Goal: Ask a question

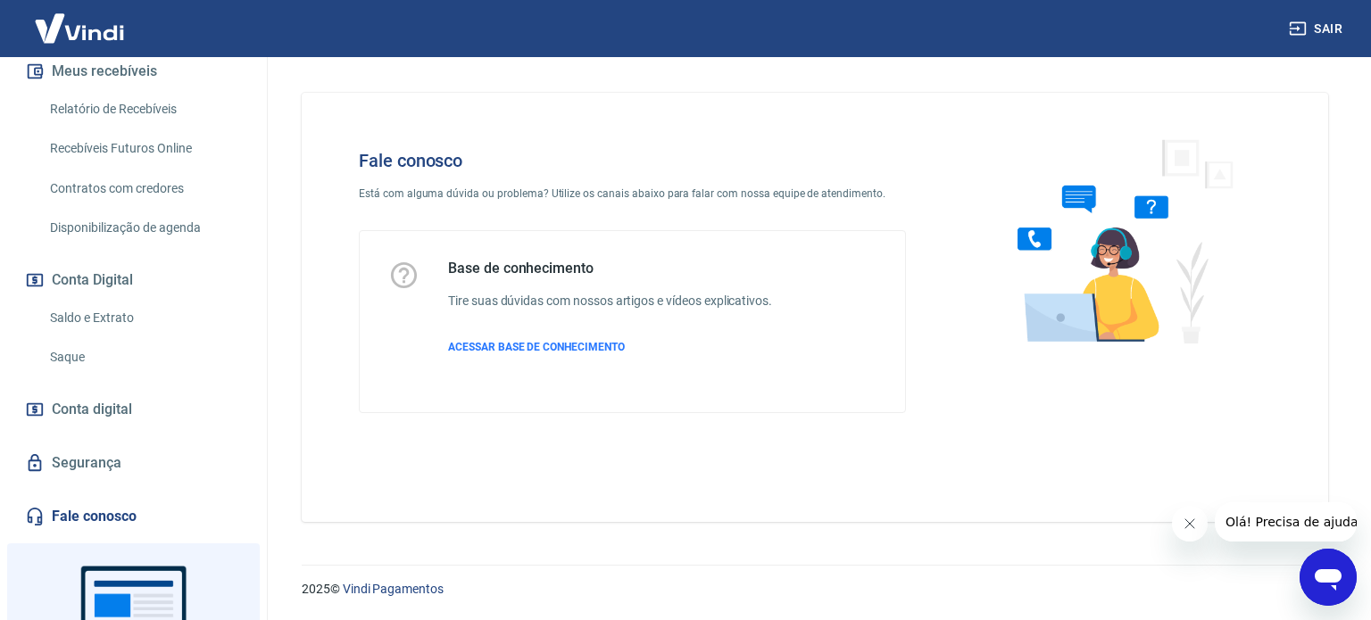
scroll to position [527, 0]
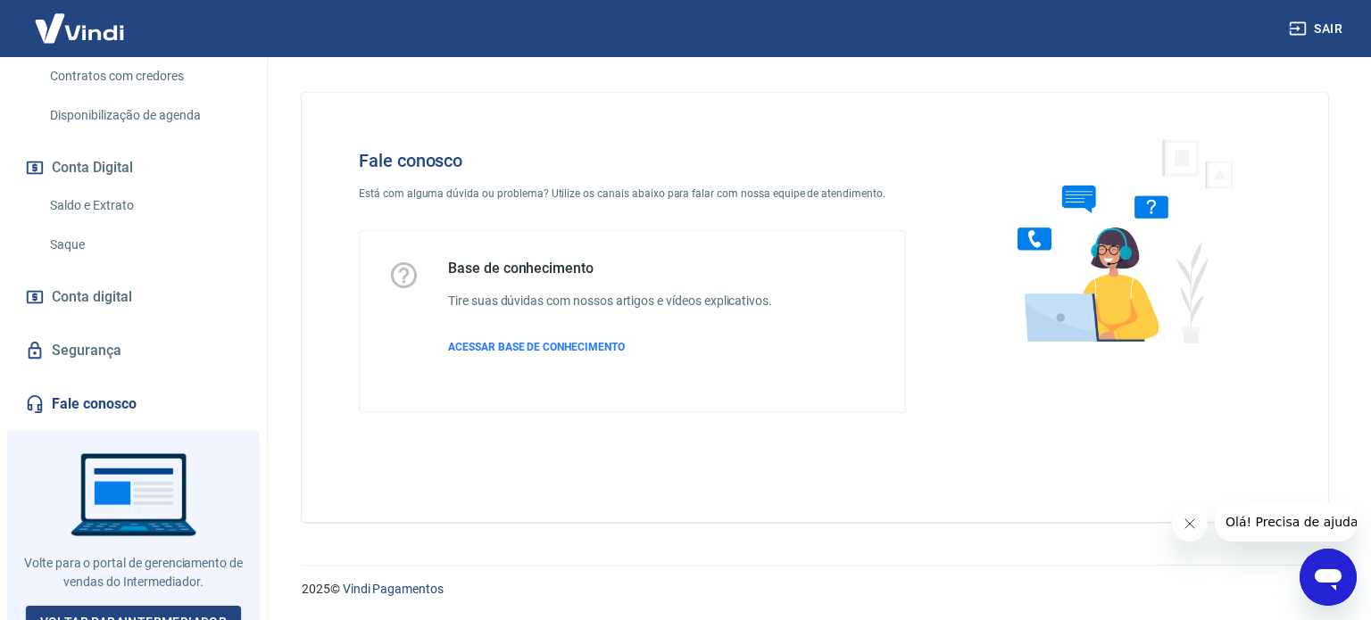
click at [130, 388] on link "Fale conosco" at bounding box center [133, 404] width 224 height 39
click at [559, 347] on span "ACESSAR BASE DE CONHECIMENTO" at bounding box center [536, 347] width 177 height 12
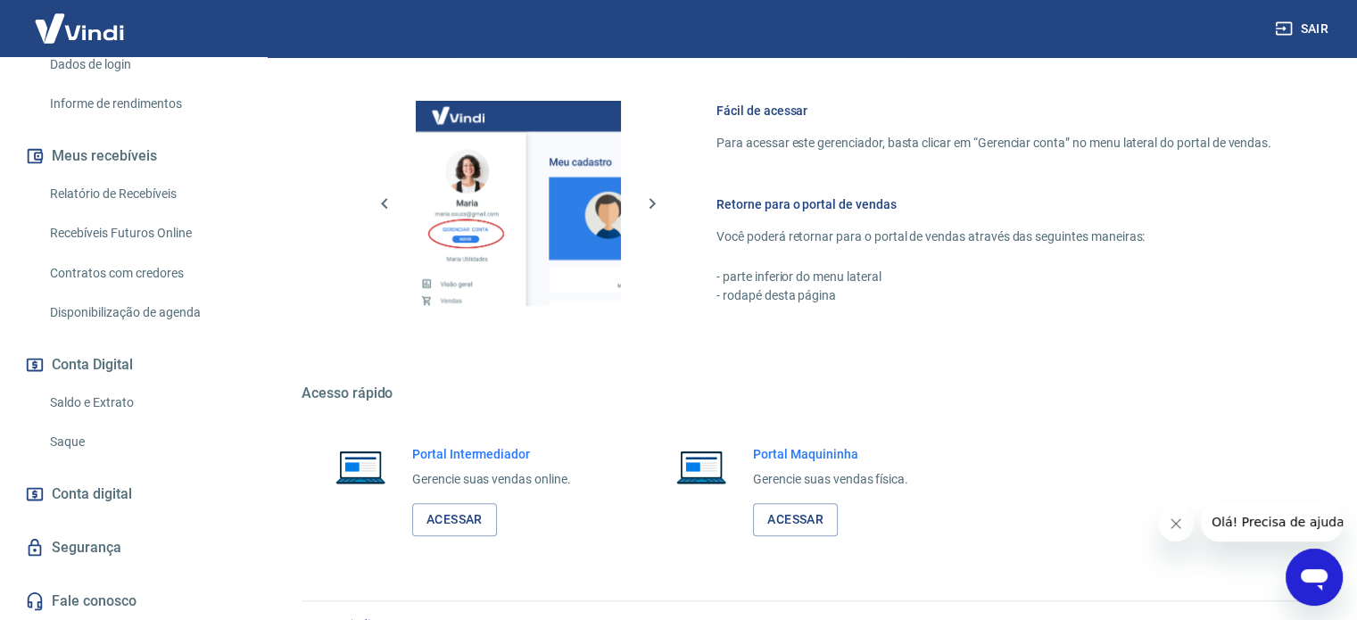
scroll to position [788, 0]
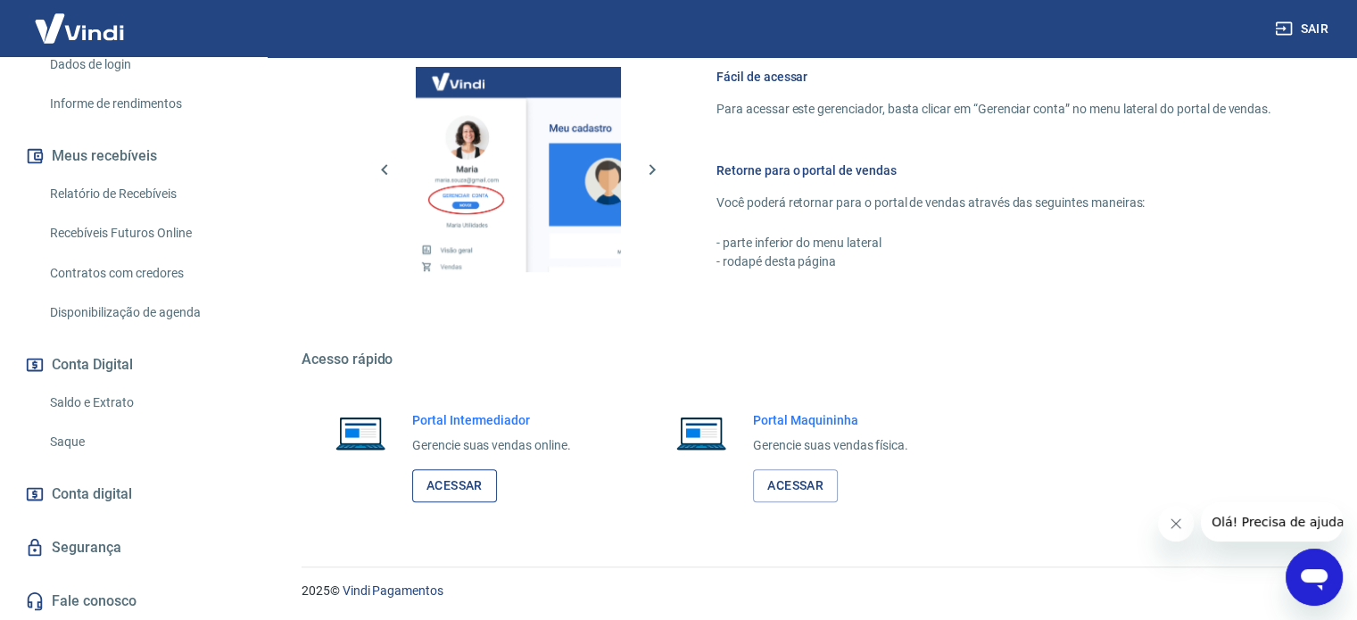
click at [486, 488] on link "Acessar" at bounding box center [454, 485] width 85 height 33
click at [1311, 574] on icon "Abrir janela de mensagens" at bounding box center [1314, 579] width 27 height 21
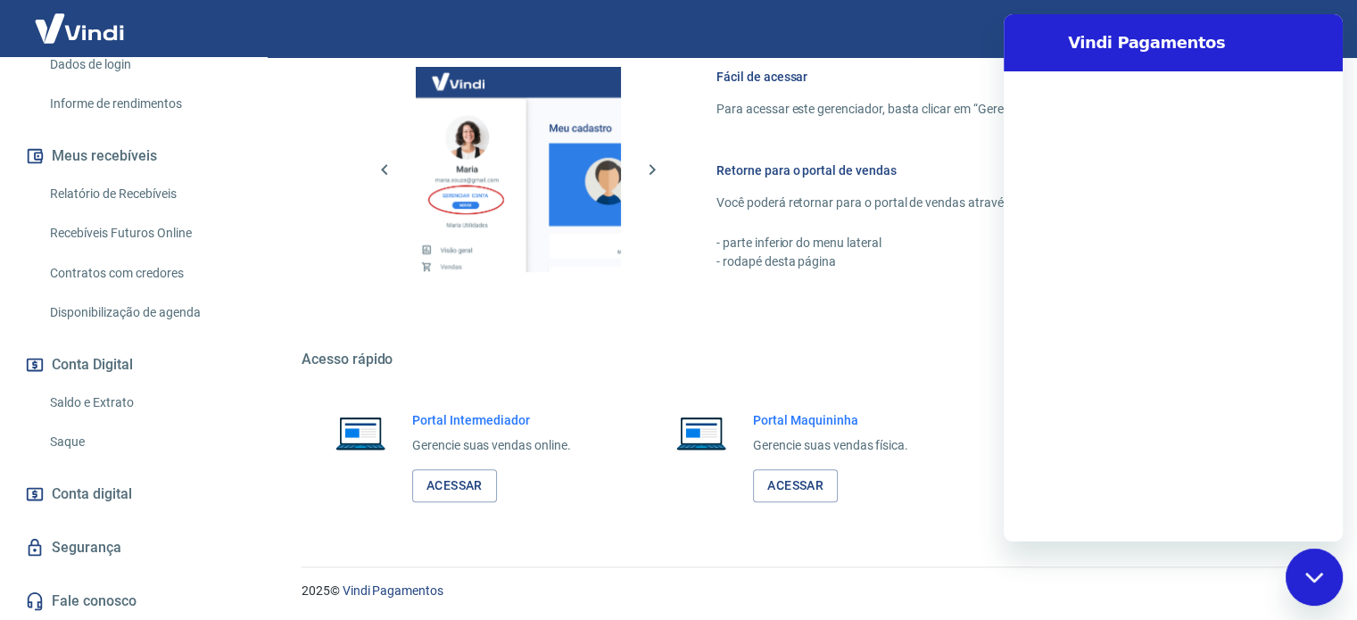
scroll to position [0, 0]
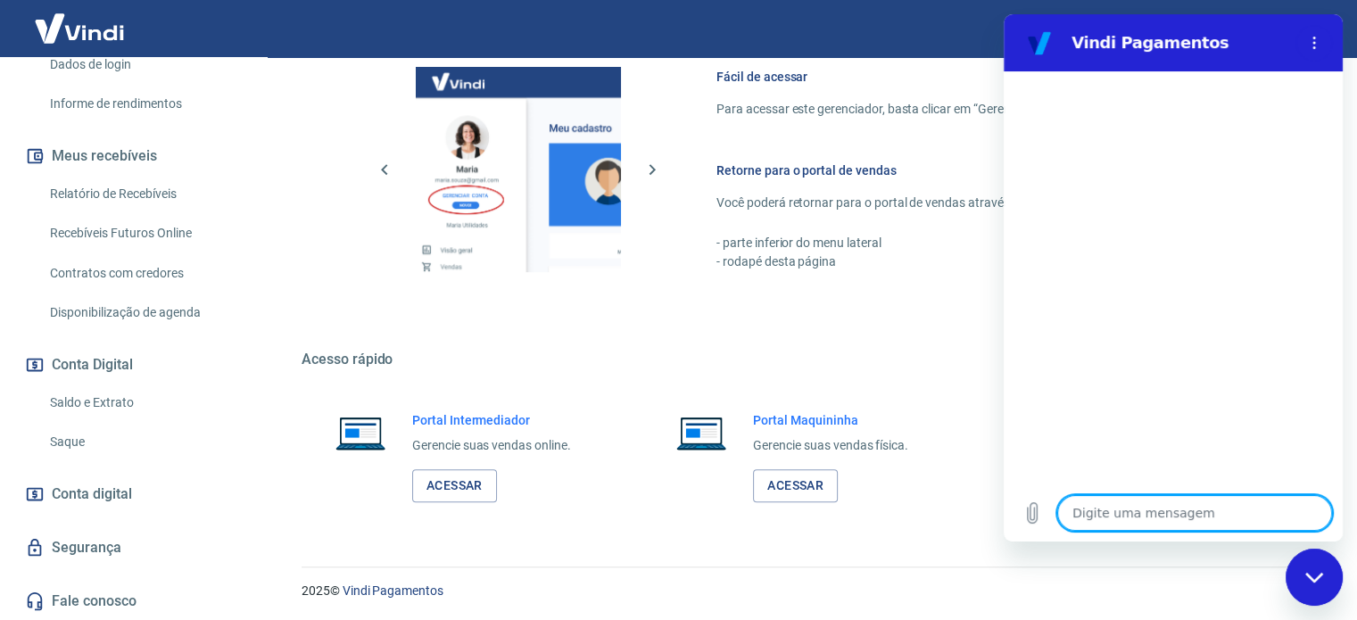
type textarea "f"
type textarea "x"
type textarea "fa"
type textarea "x"
type textarea "fal"
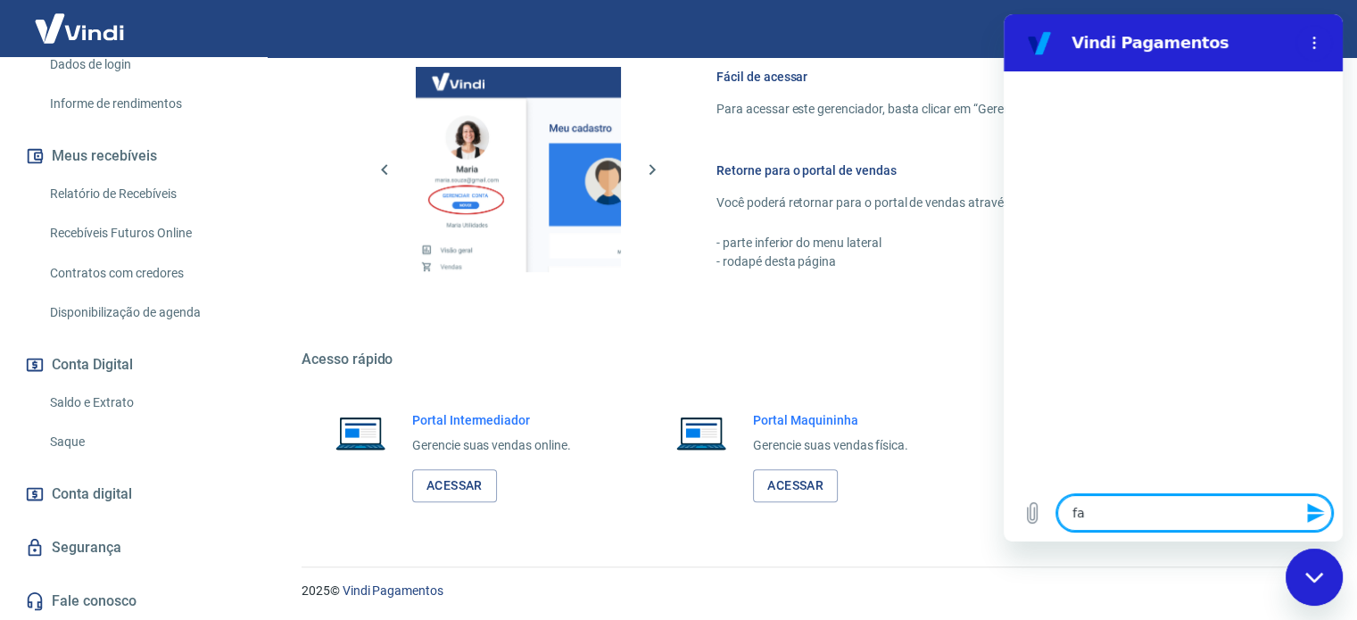
type textarea "x"
type textarea "fala"
type textarea "x"
type textarea "falar"
type textarea "x"
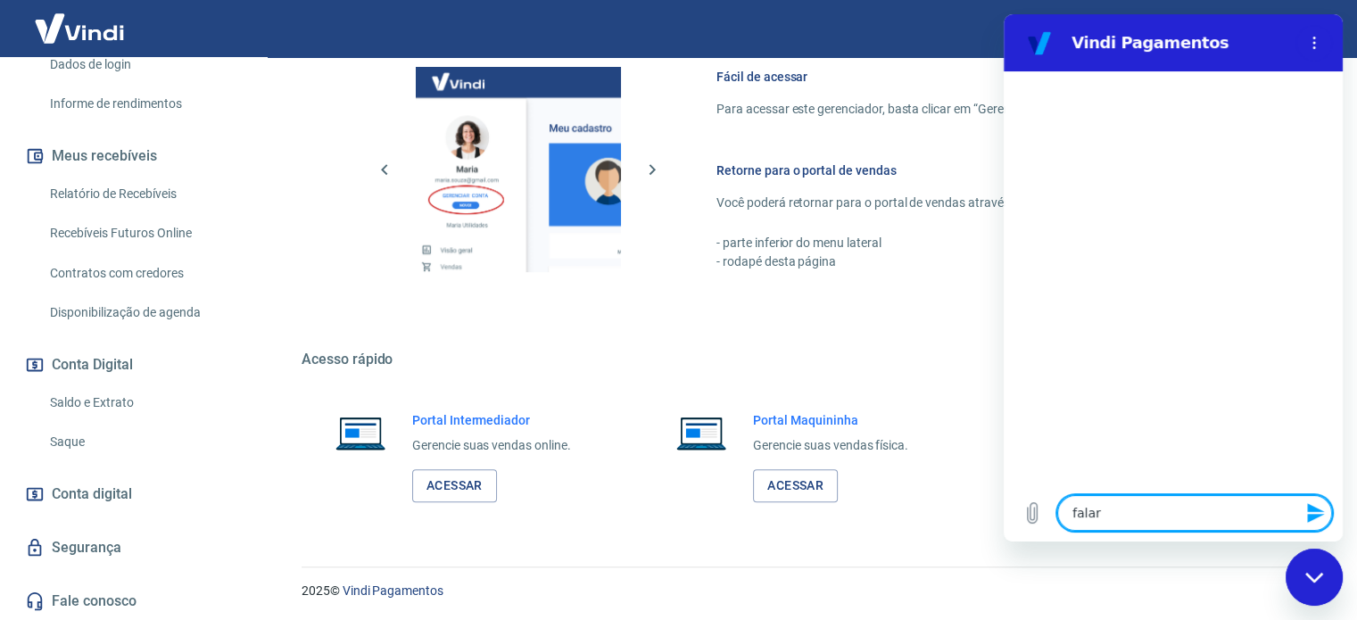
type textarea "falar"
type textarea "x"
type textarea "falar c"
type textarea "x"
type textarea "falar co"
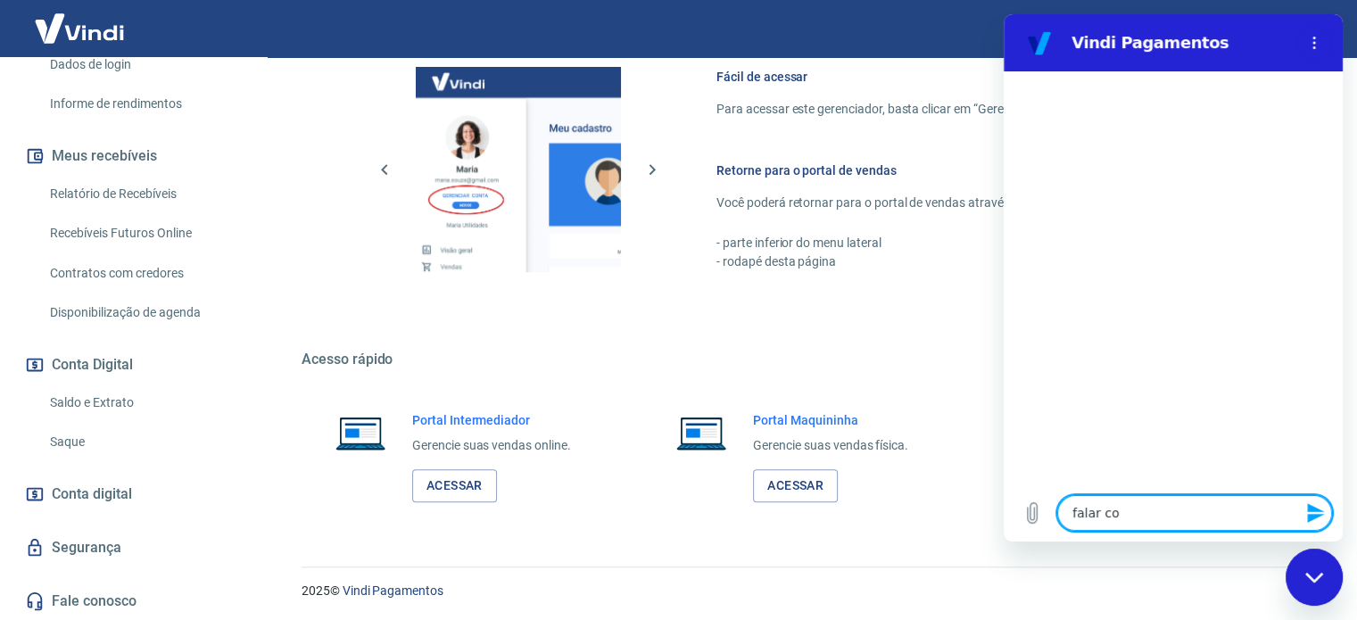
type textarea "x"
type textarea "falar com"
type textarea "x"
type textarea "falar com"
type textarea "x"
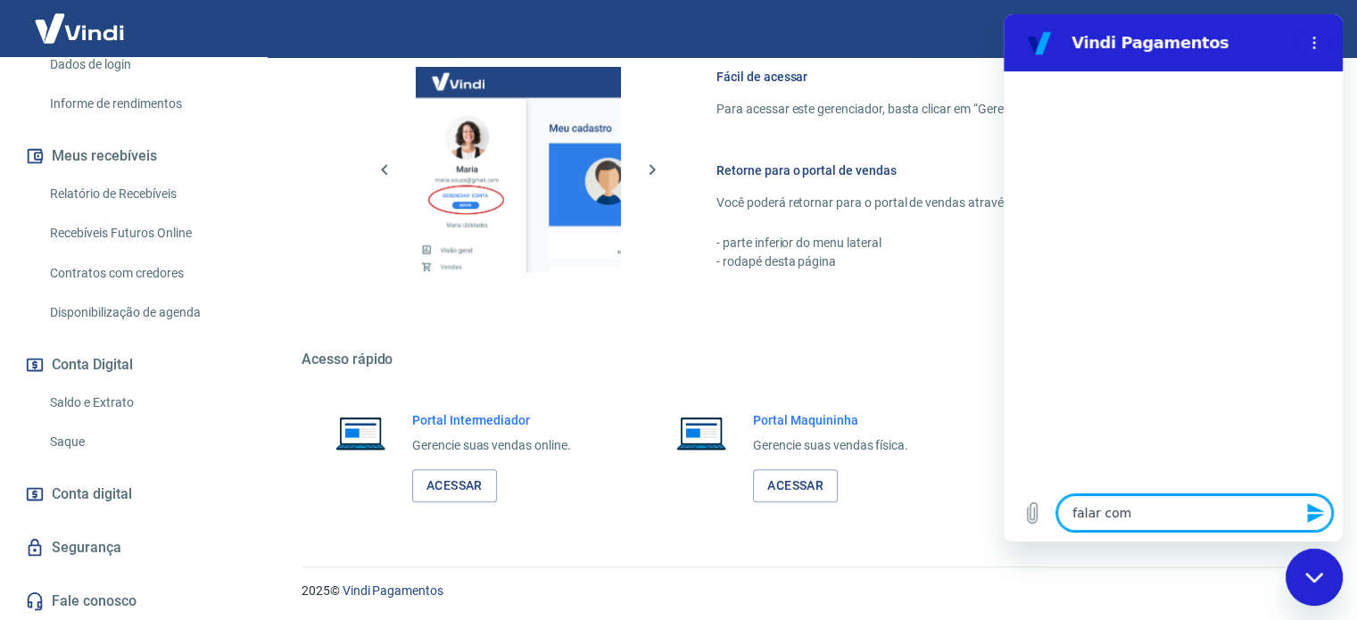
type textarea "falar com a"
type textarea "x"
type textarea "falar com at"
type textarea "x"
type textarea "falar com ate"
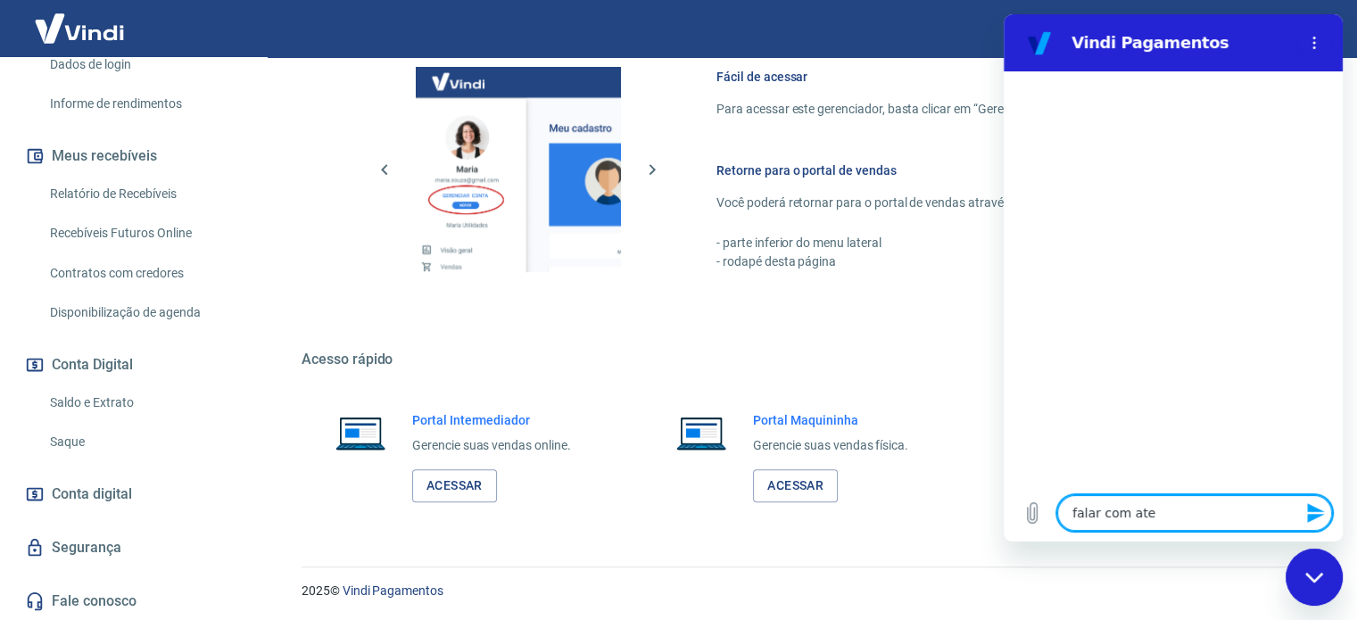
type textarea "x"
type textarea "falar com aten"
type textarea "x"
type textarea "falar com atend"
type textarea "x"
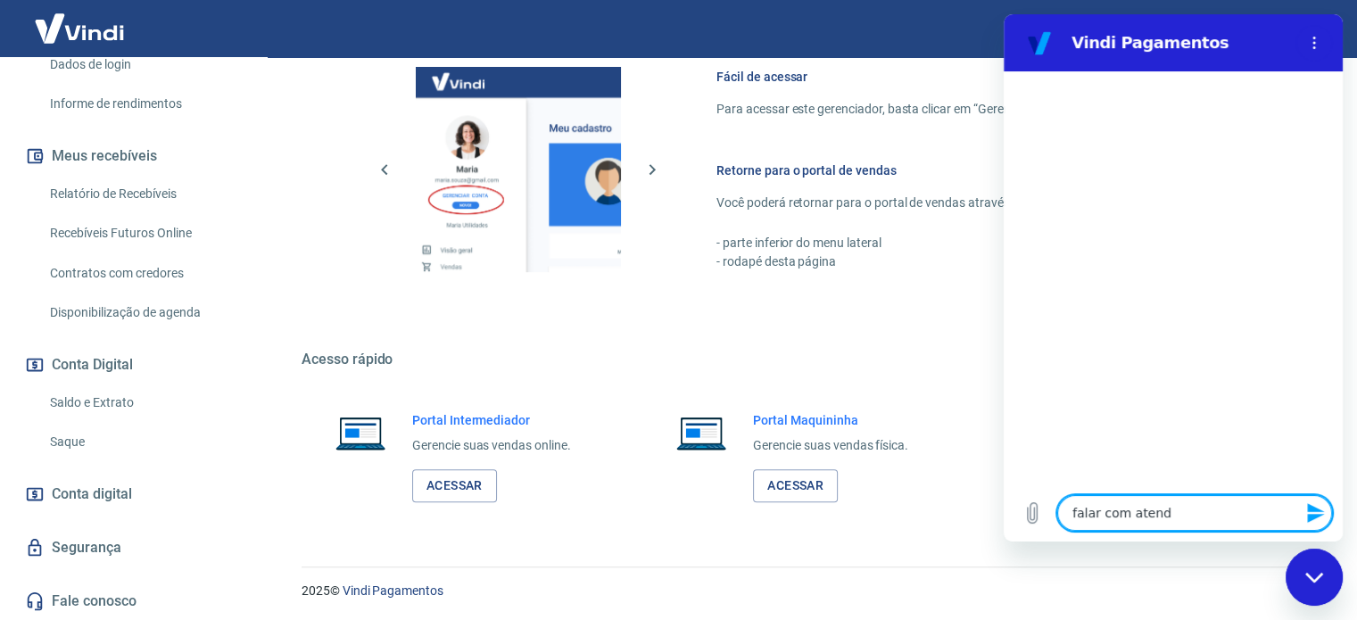
type textarea "falar com atendn"
type textarea "x"
type textarea "falar com atend"
type textarea "x"
type textarea "falar com atende"
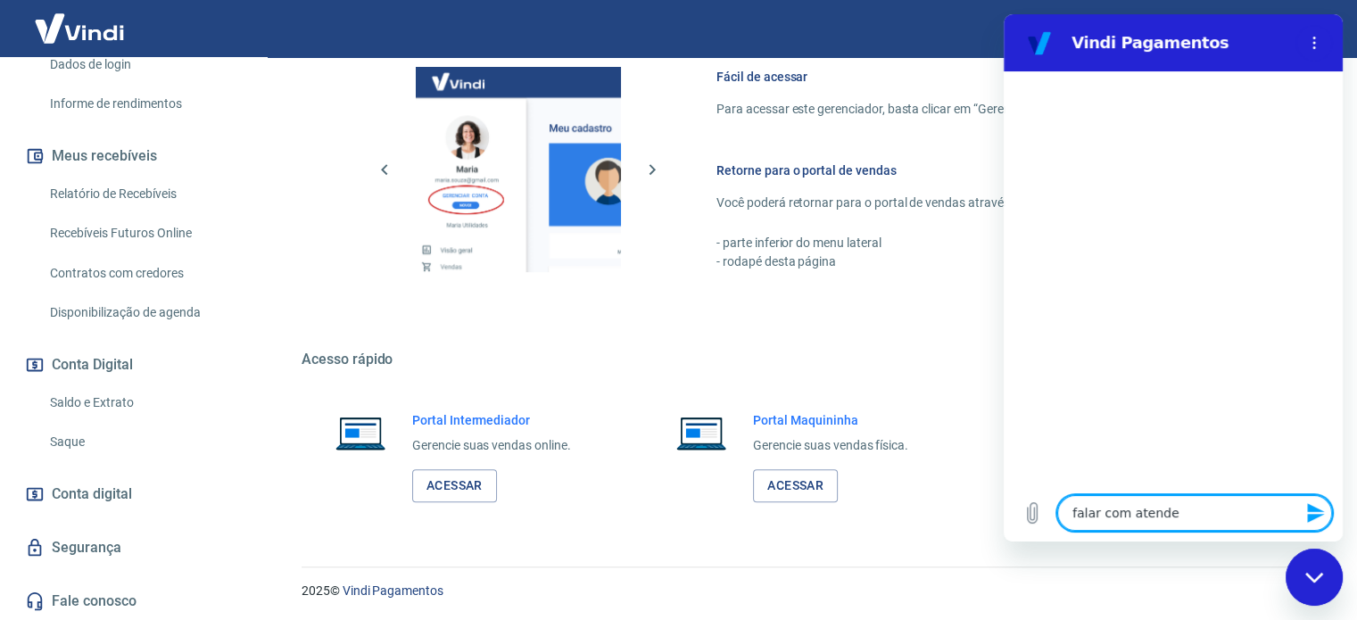
type textarea "x"
type textarea "falar com atenden"
type textarea "x"
type textarea "falar com atendent"
type textarea "x"
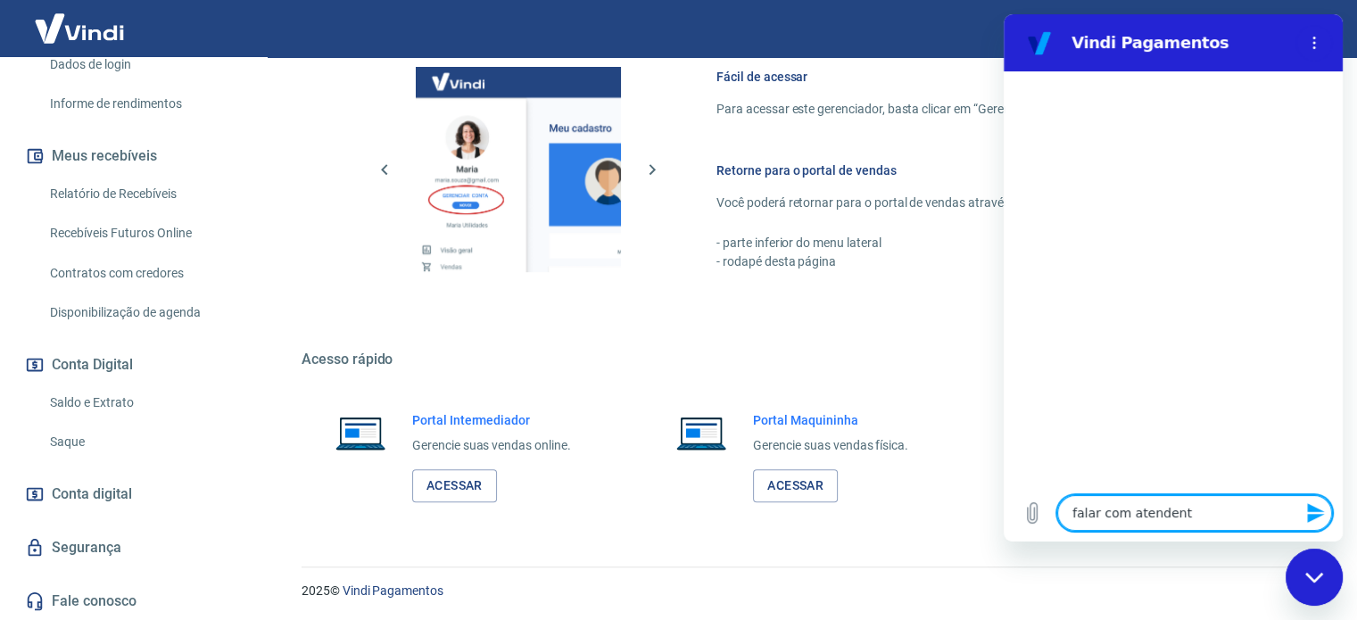
type textarea "falar com atendente"
type textarea "x"
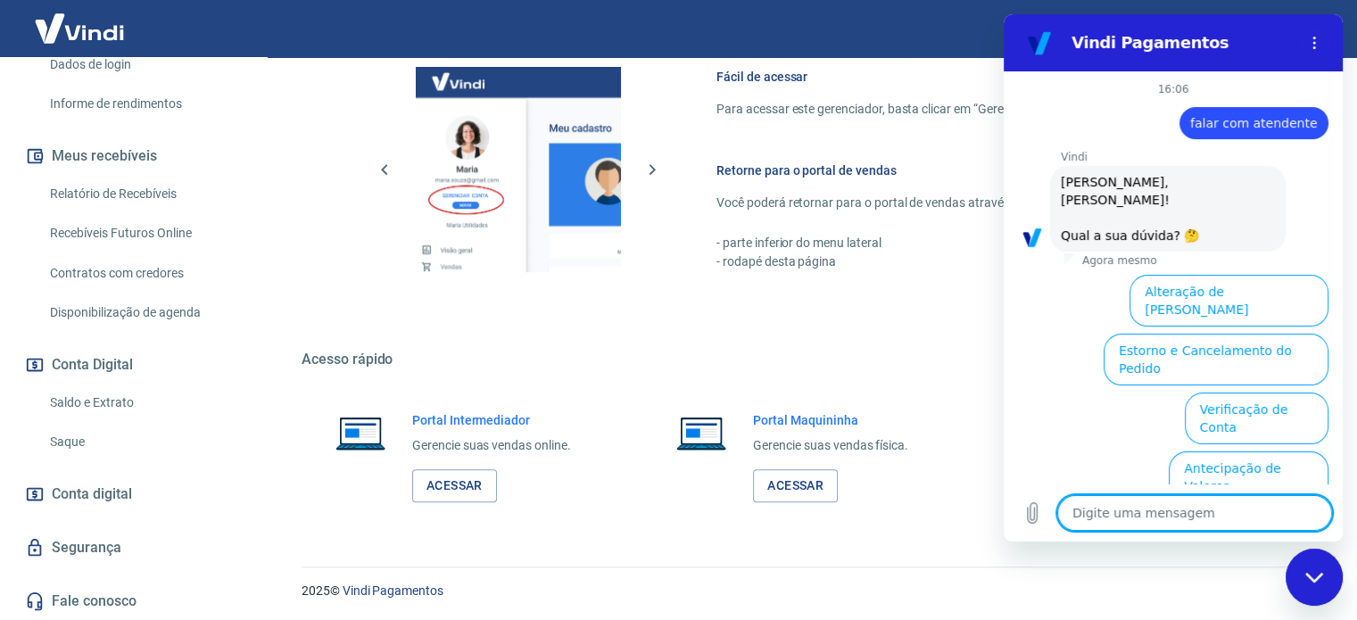
scroll to position [136, 0]
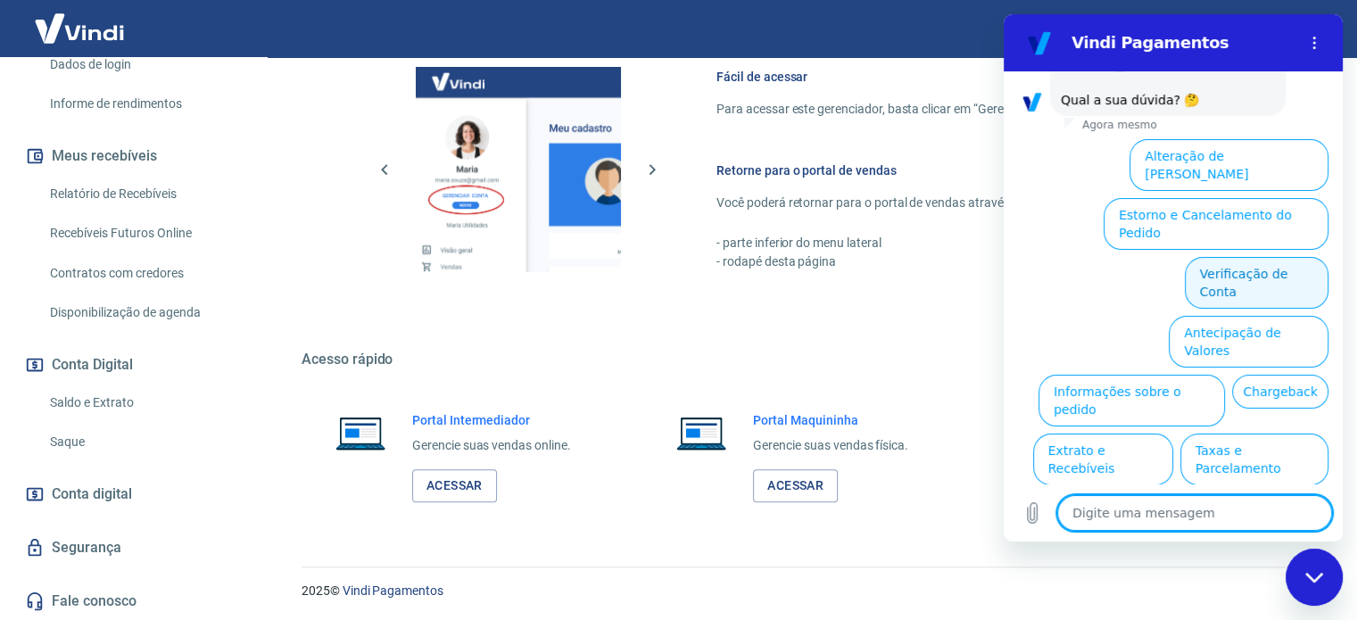
click at [1192, 257] on button "Verificação de Conta" at bounding box center [1257, 283] width 144 height 52
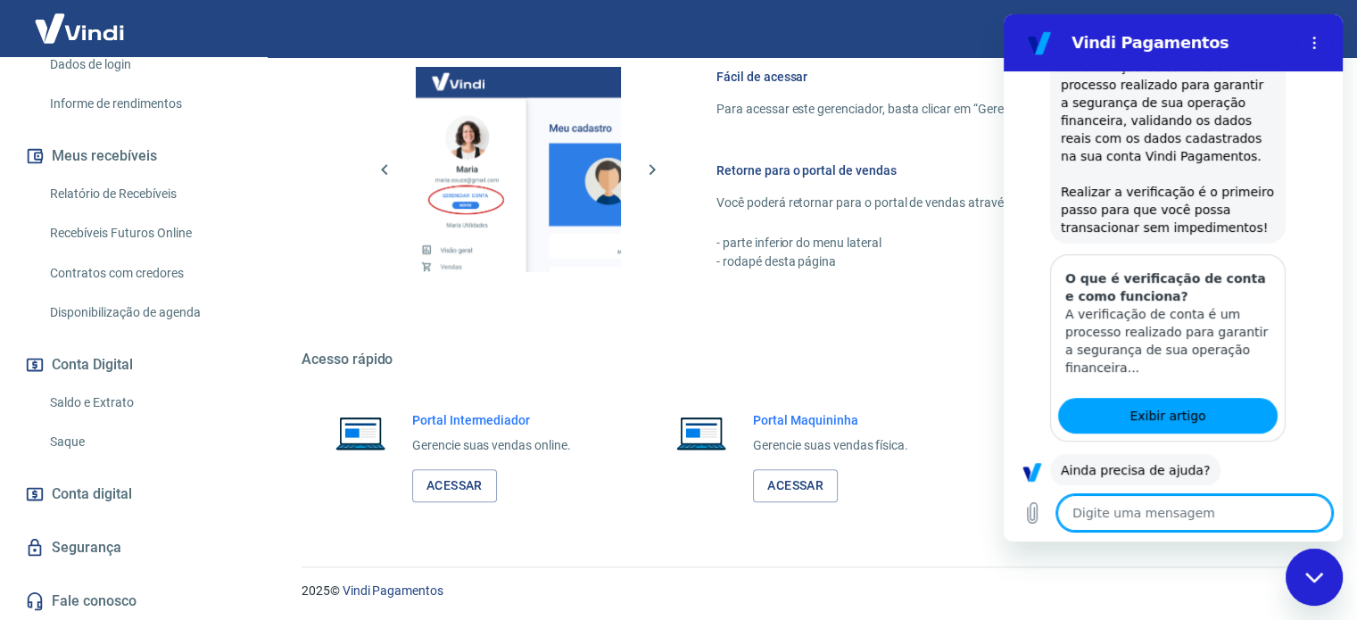
scroll to position [314, 0]
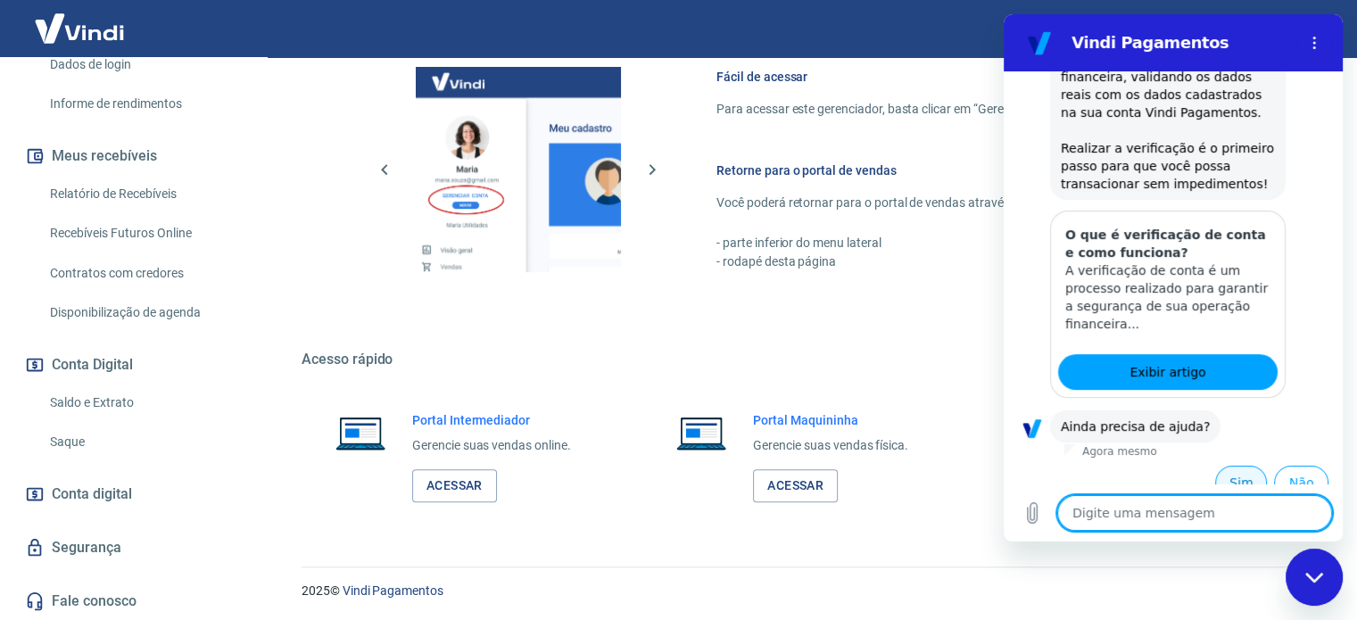
click at [1237, 474] on button "Sim" at bounding box center [1242, 483] width 52 height 34
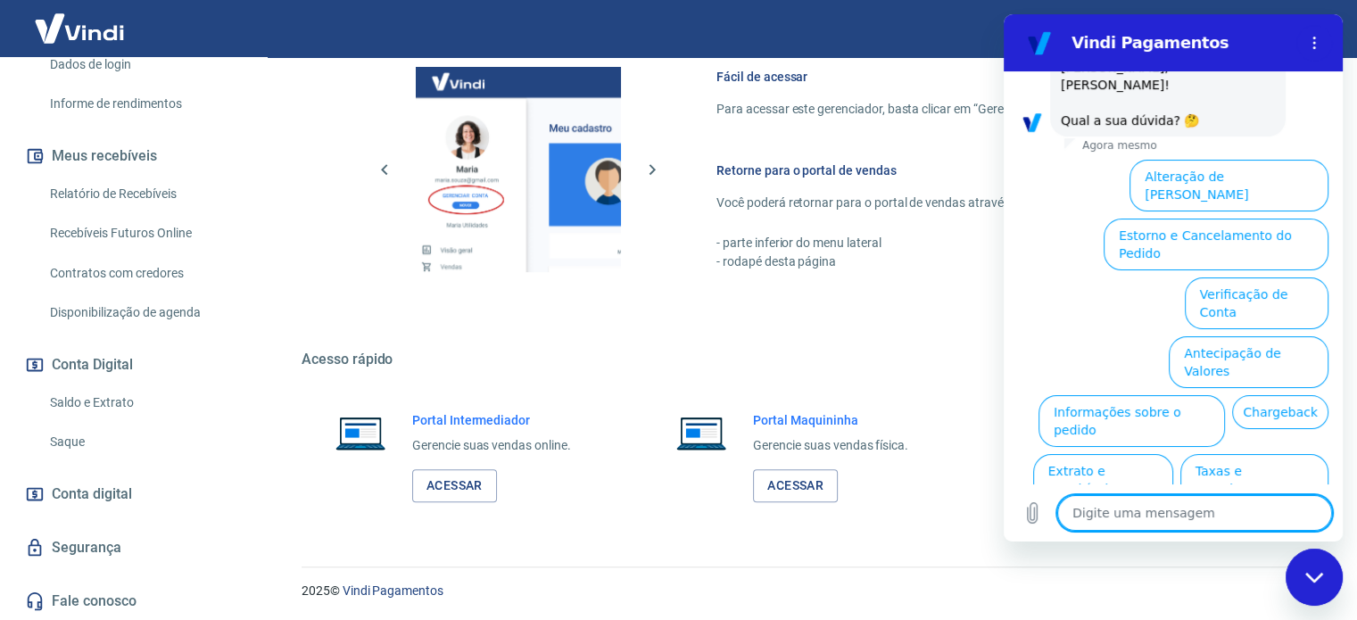
scroll to position [778, 0]
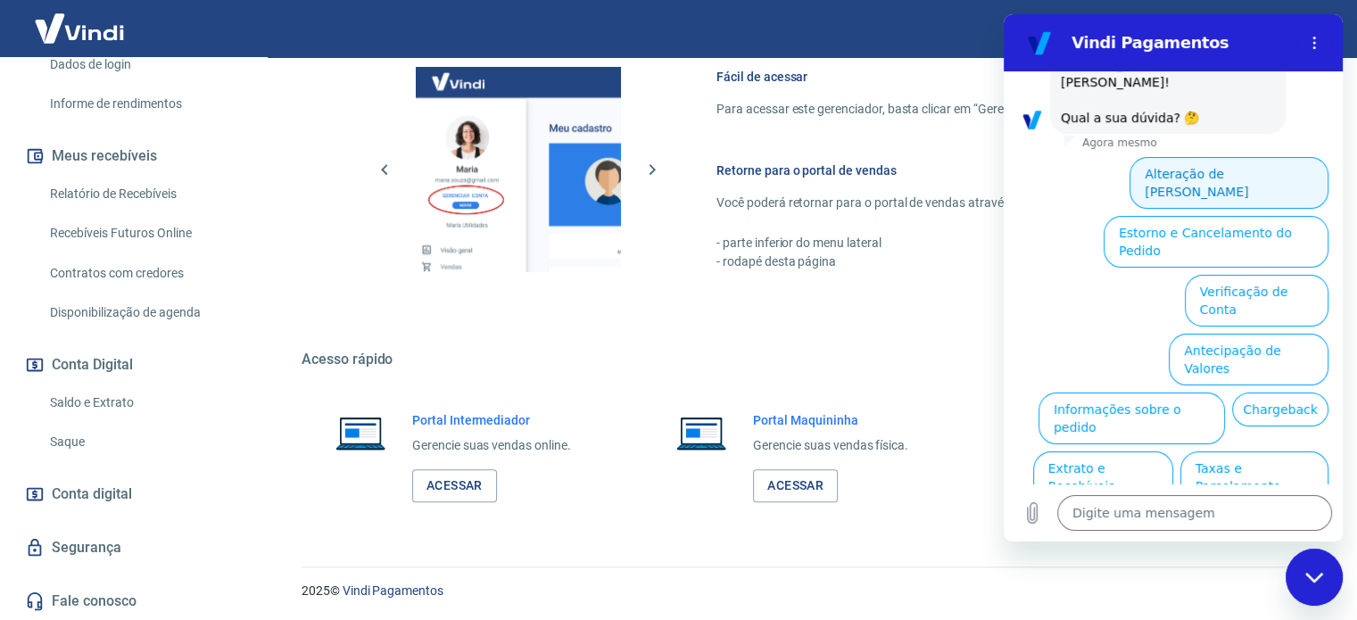
click at [1239, 157] on button "Alteração de Dados Cadastrais" at bounding box center [1229, 183] width 199 height 52
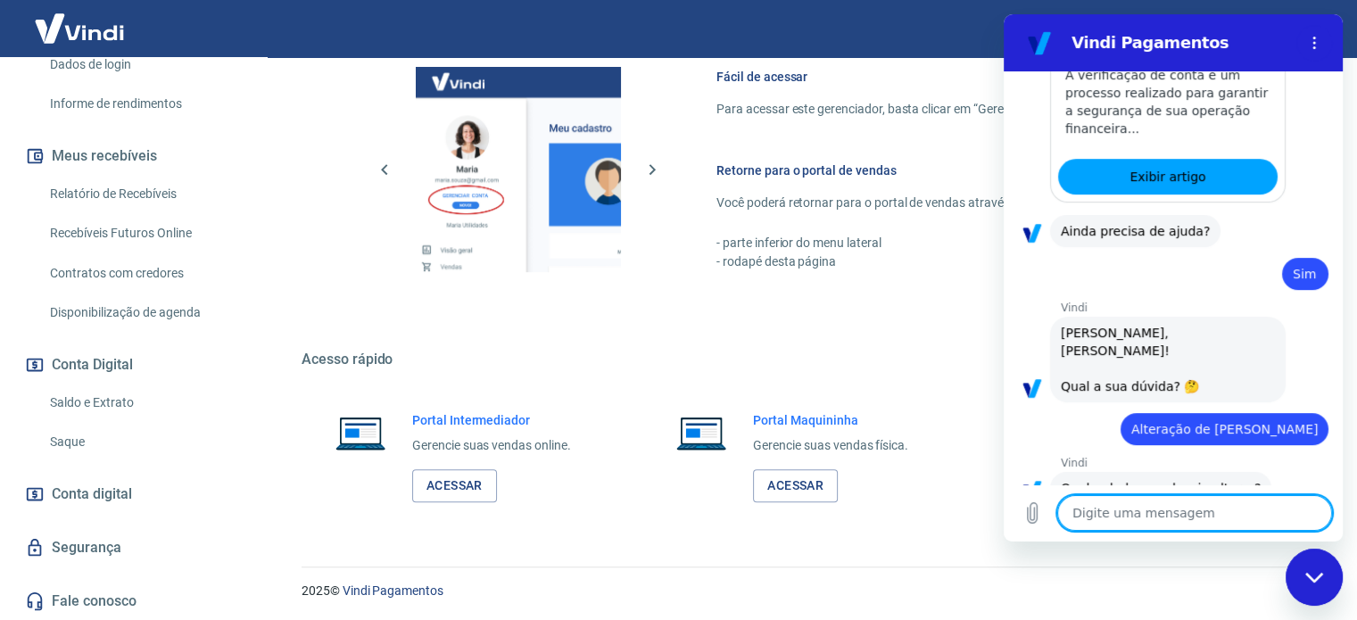
scroll to position [676, 0]
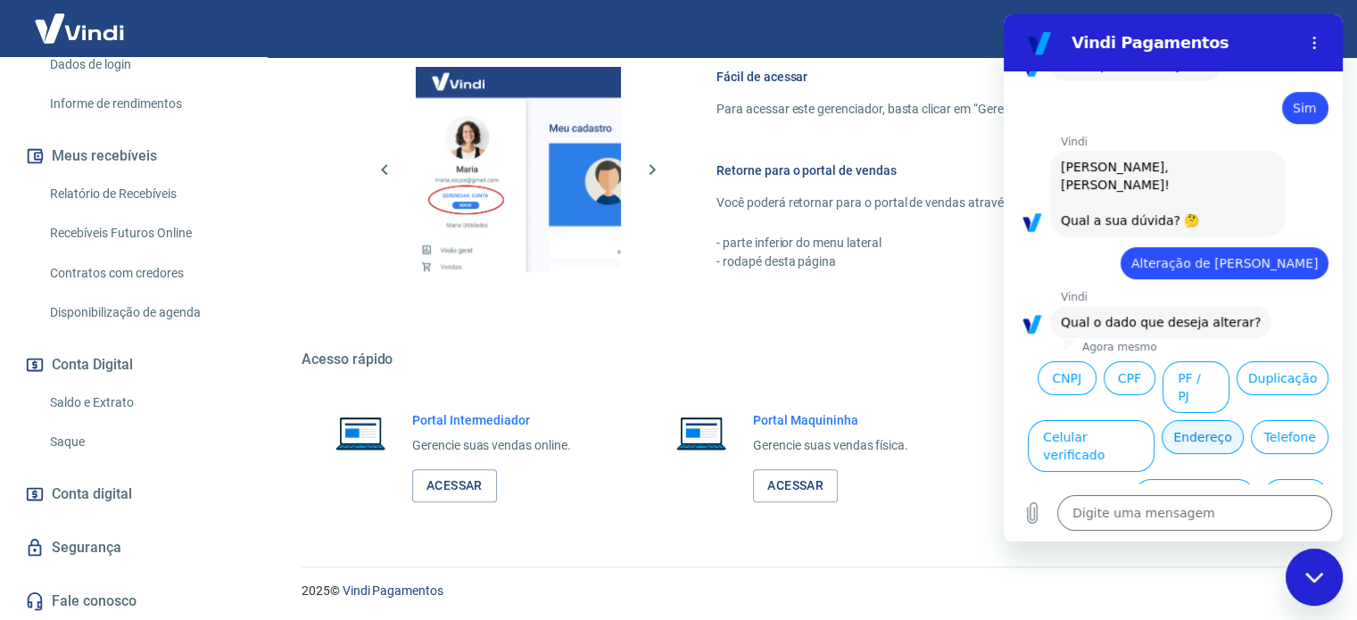
click at [1244, 420] on button "Endereço" at bounding box center [1203, 437] width 82 height 34
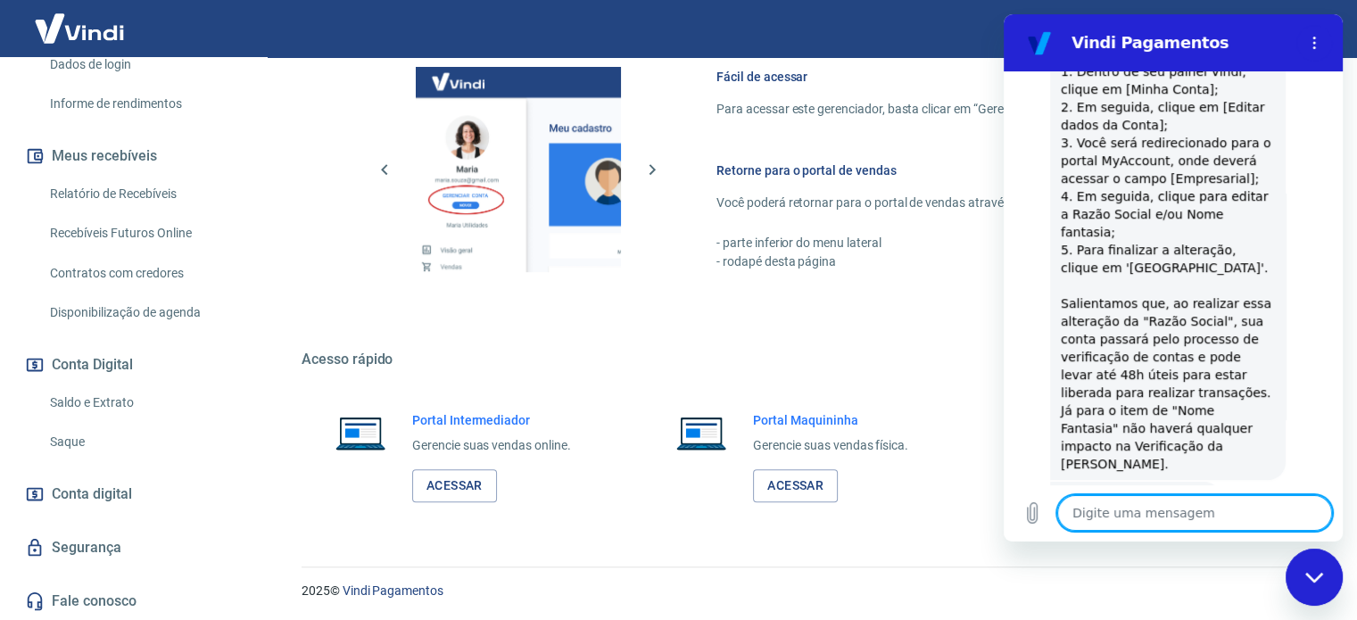
scroll to position [1384, 0]
click at [1232, 536] on button "Sim" at bounding box center [1242, 553] width 52 height 34
type textarea "x"
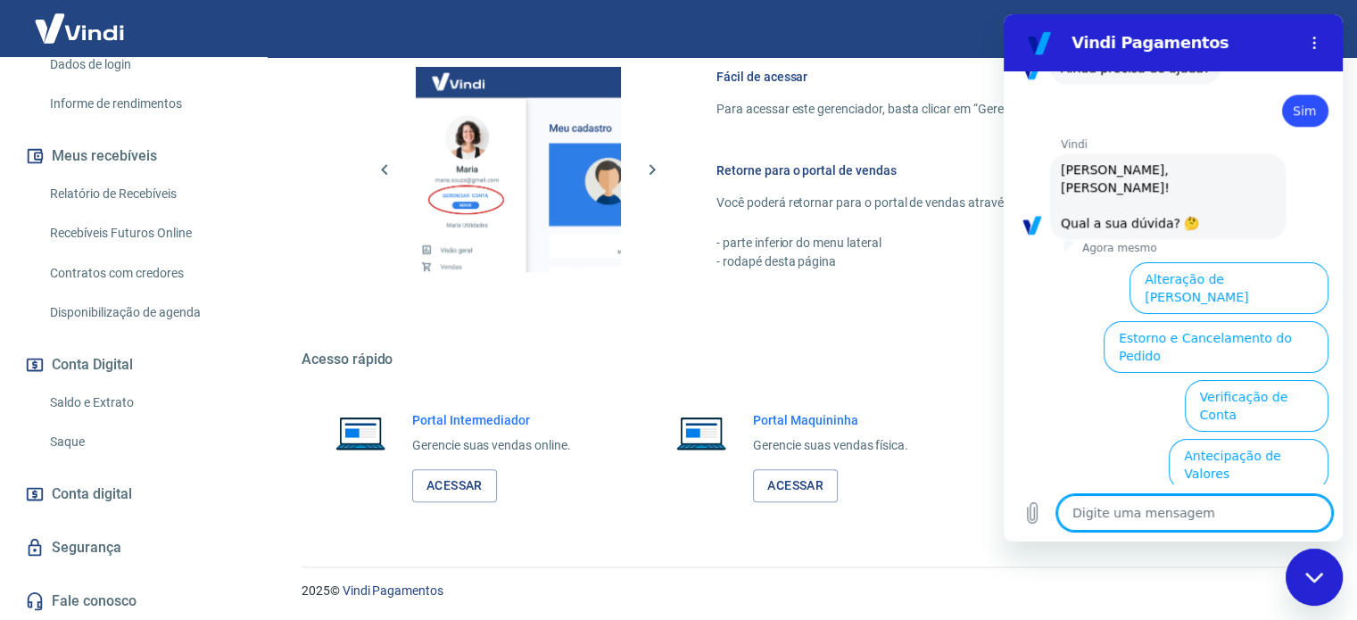
scroll to position [1847, 0]
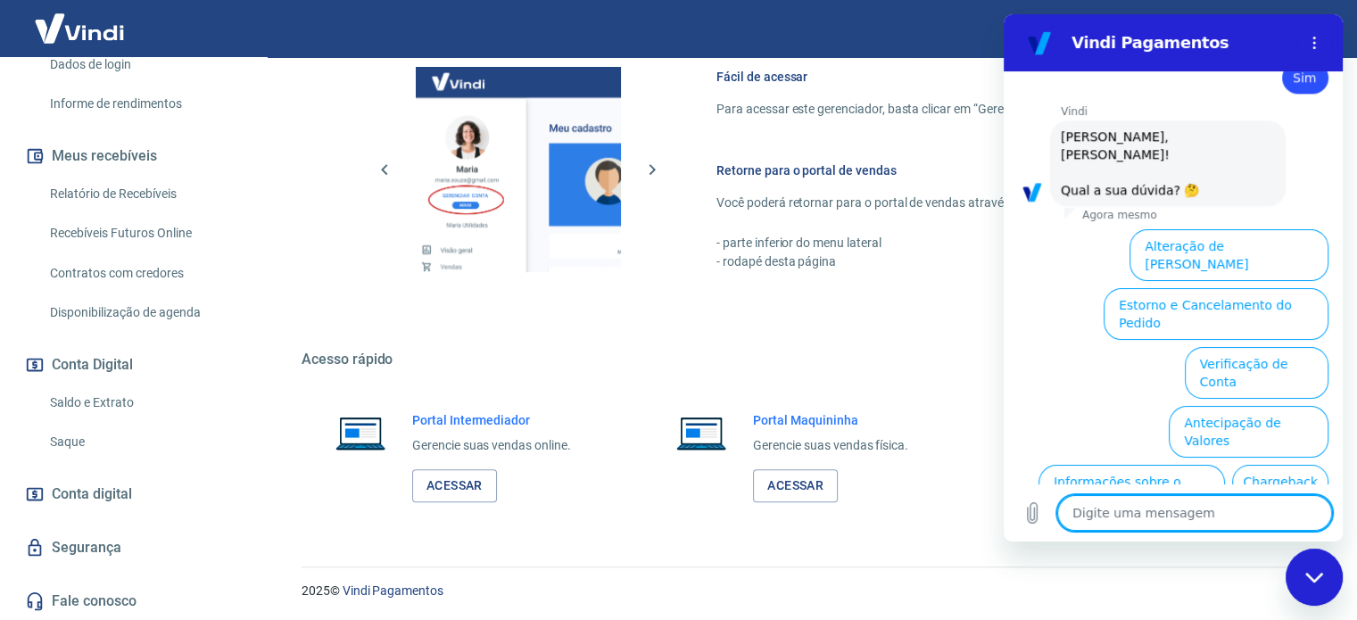
type textarea "f"
type textarea "x"
type textarea "fa"
type textarea "x"
type textarea "fal"
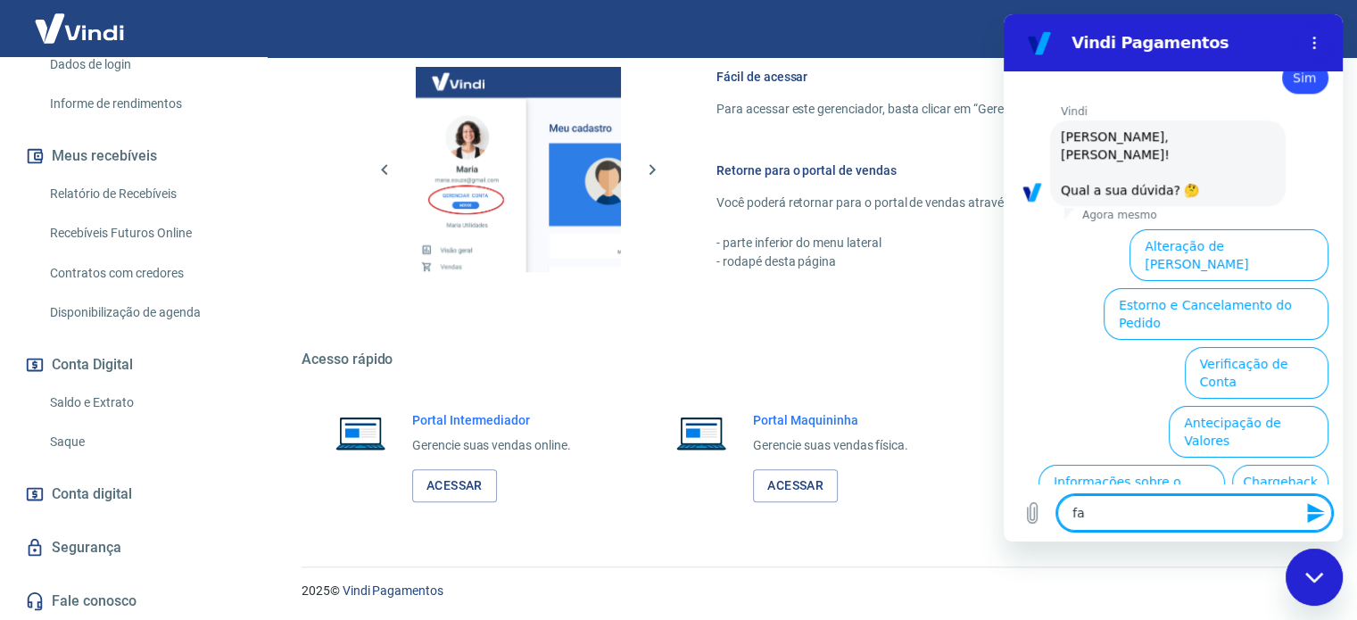
type textarea "x"
type textarea "fala"
type textarea "x"
type textarea "fala"
type textarea "x"
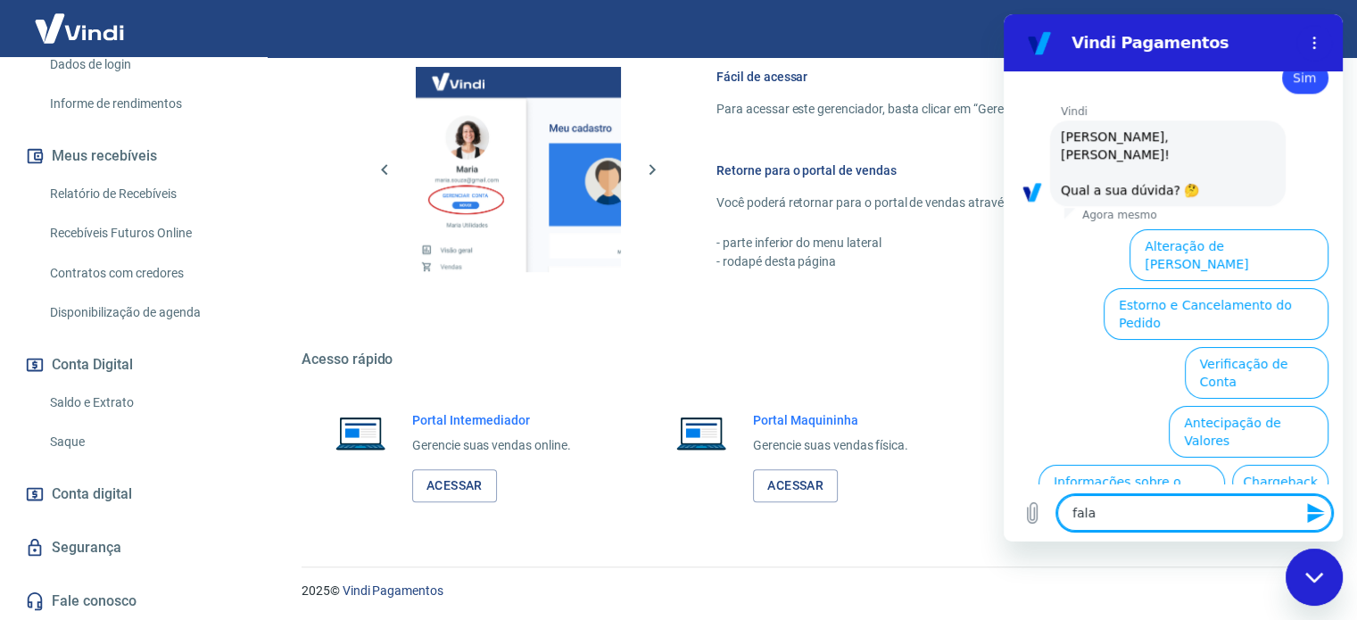
type textarea "fala c"
type textarea "x"
type textarea "fala"
type textarea "x"
type textarea "fala"
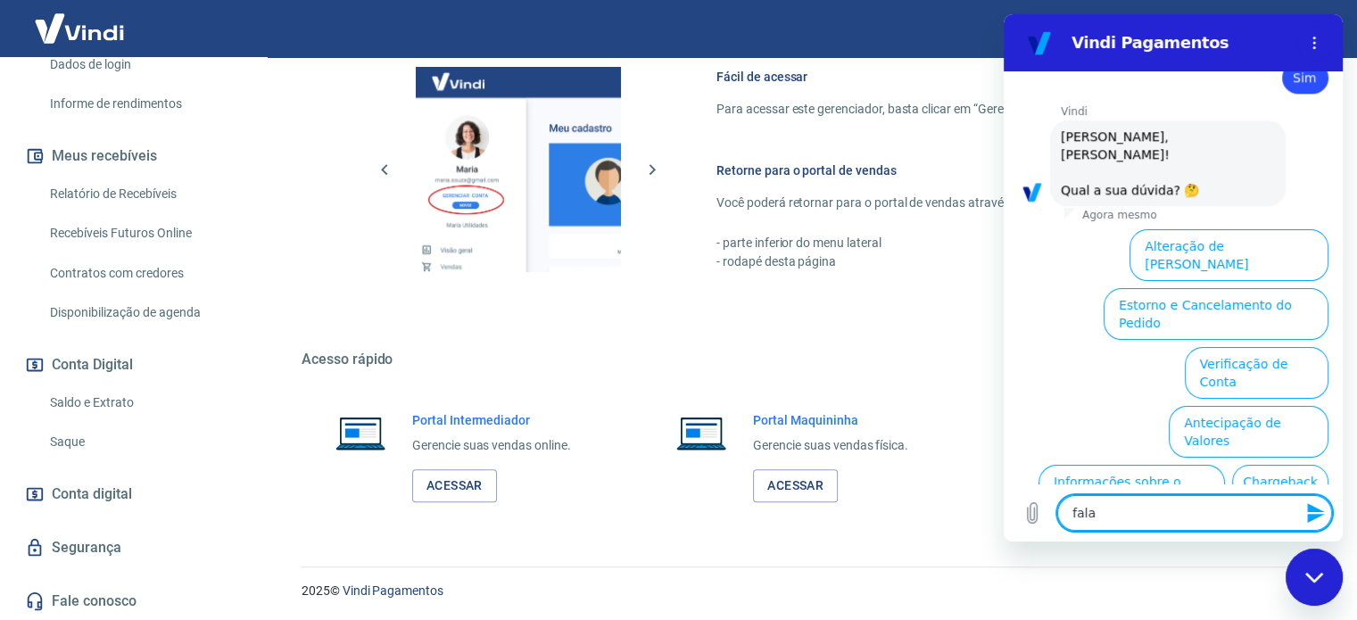
type textarea "x"
type textarea "falar"
type textarea "x"
type textarea "falar"
type textarea "x"
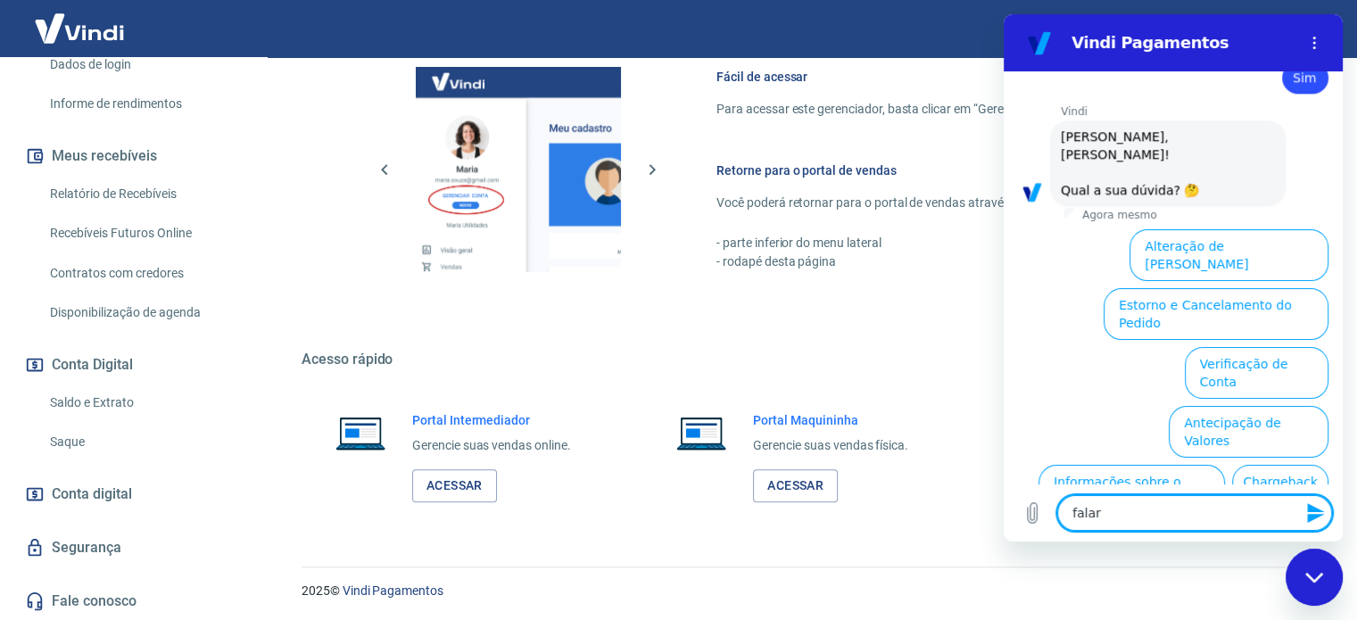
type textarea "falar c"
type textarea "x"
type textarea "falar co"
type textarea "x"
type textarea "falar com"
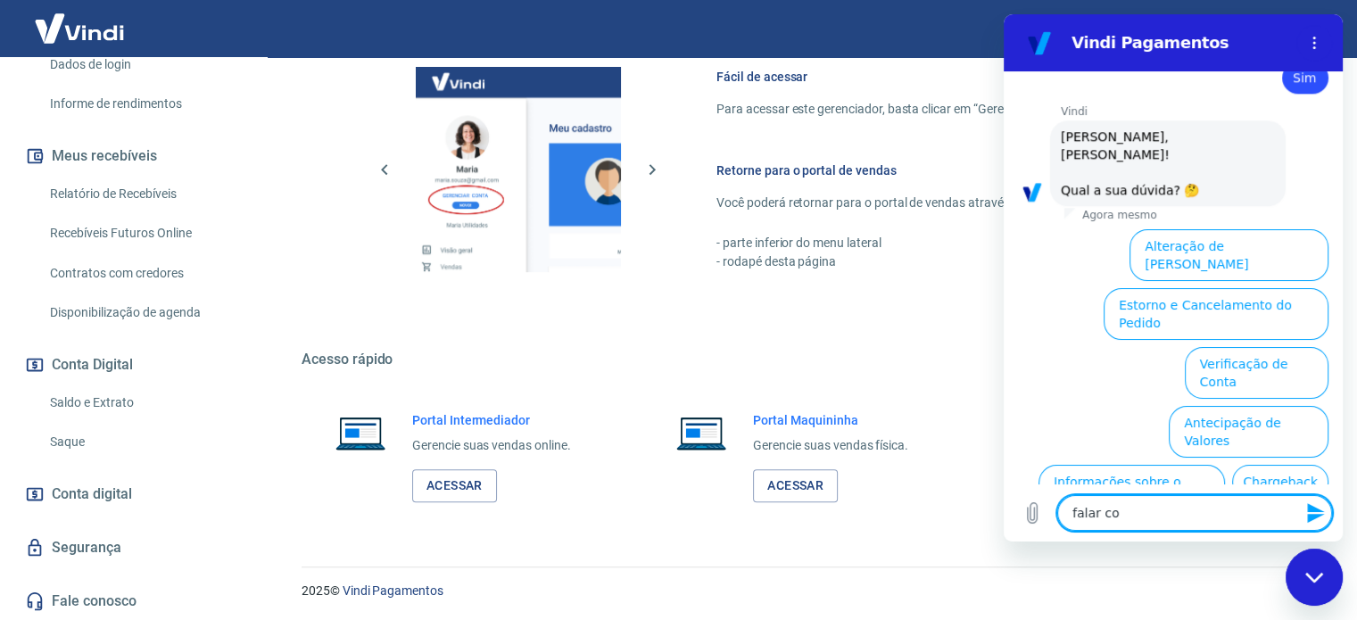
type textarea "x"
type textarea "falar com"
type textarea "x"
type textarea "falar com a"
type textarea "x"
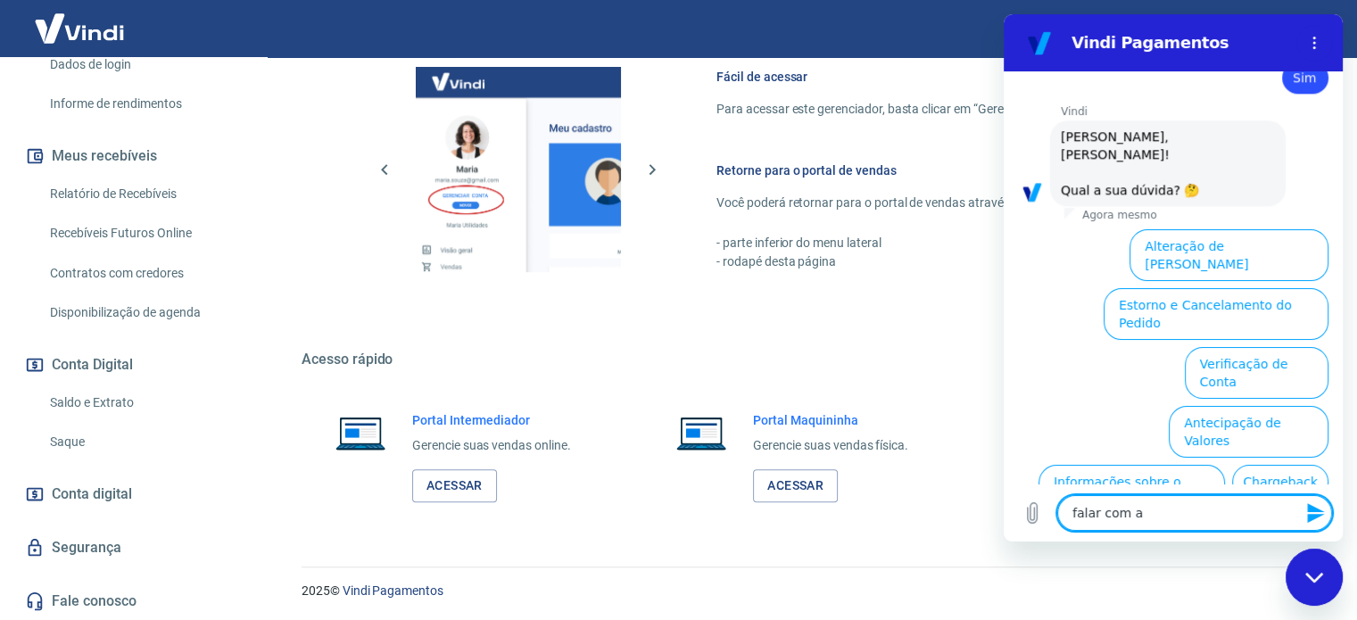
type textarea "falar com at"
type textarea "x"
type textarea "falar com ate"
type textarea "x"
type textarea "falar com aten"
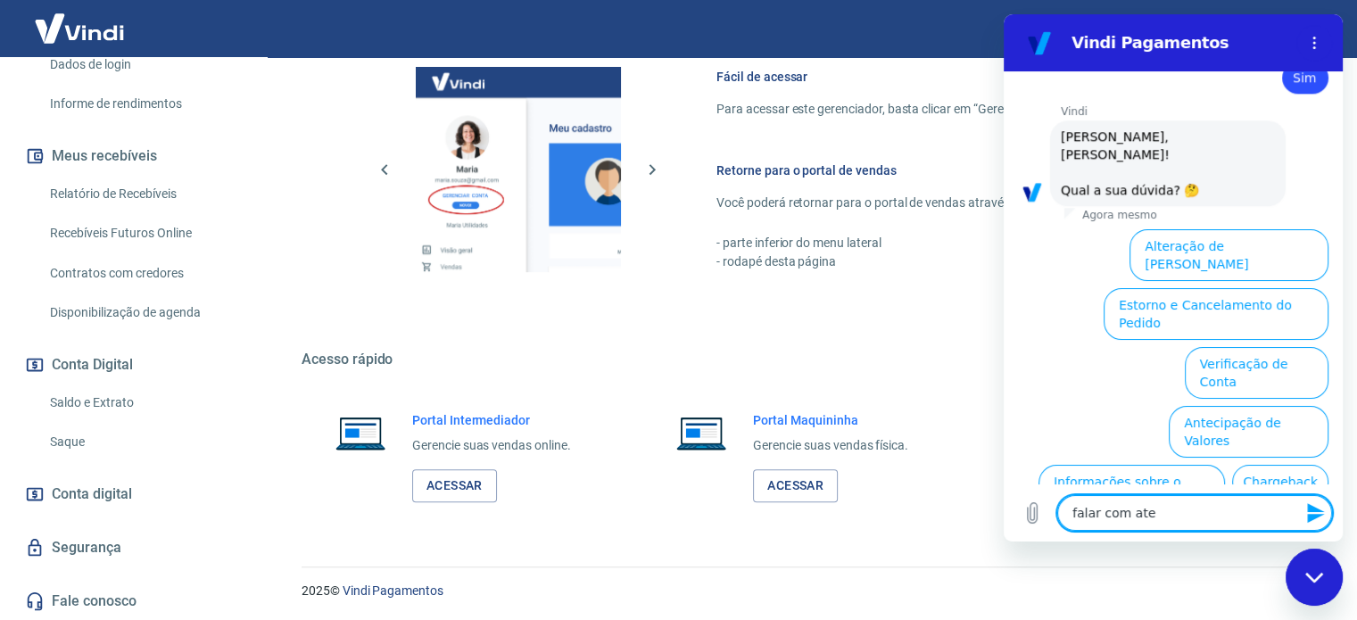
type textarea "x"
type textarea "falar com atend"
type textarea "x"
type textarea "falar com atende"
type textarea "x"
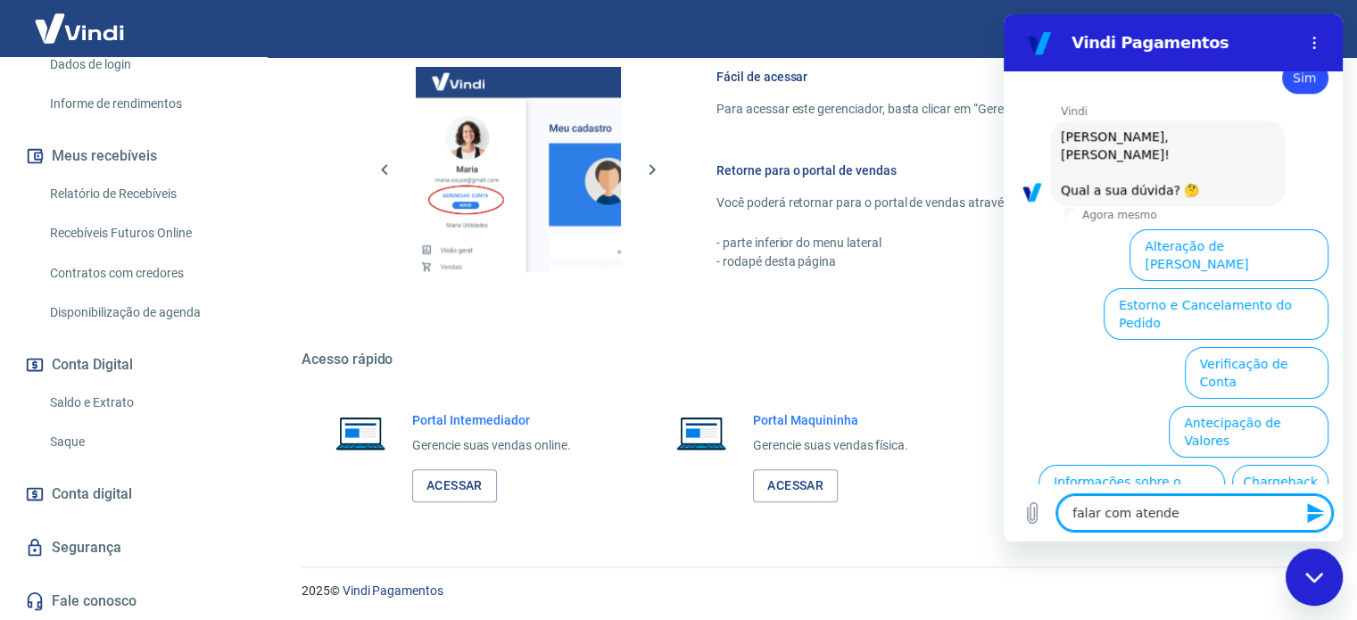
type textarea "falar com atenden"
type textarea "x"
type textarea "falar com atendent"
type textarea "x"
type textarea "falar com atendente"
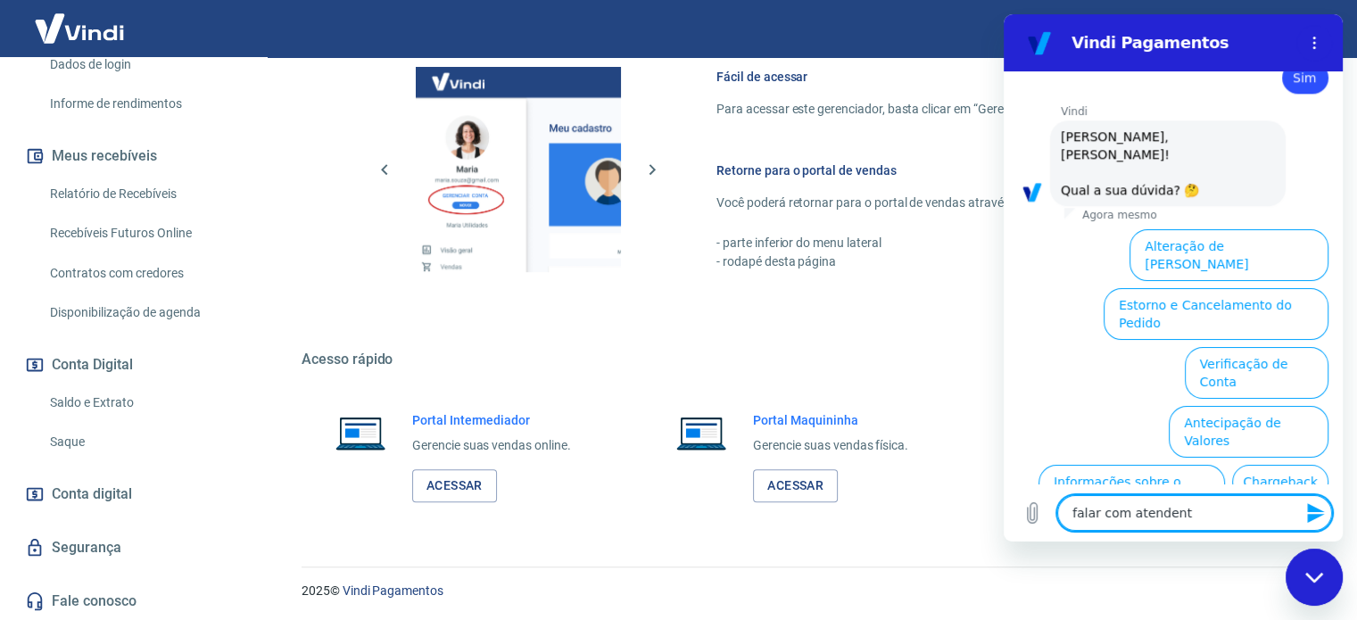
type textarea "x"
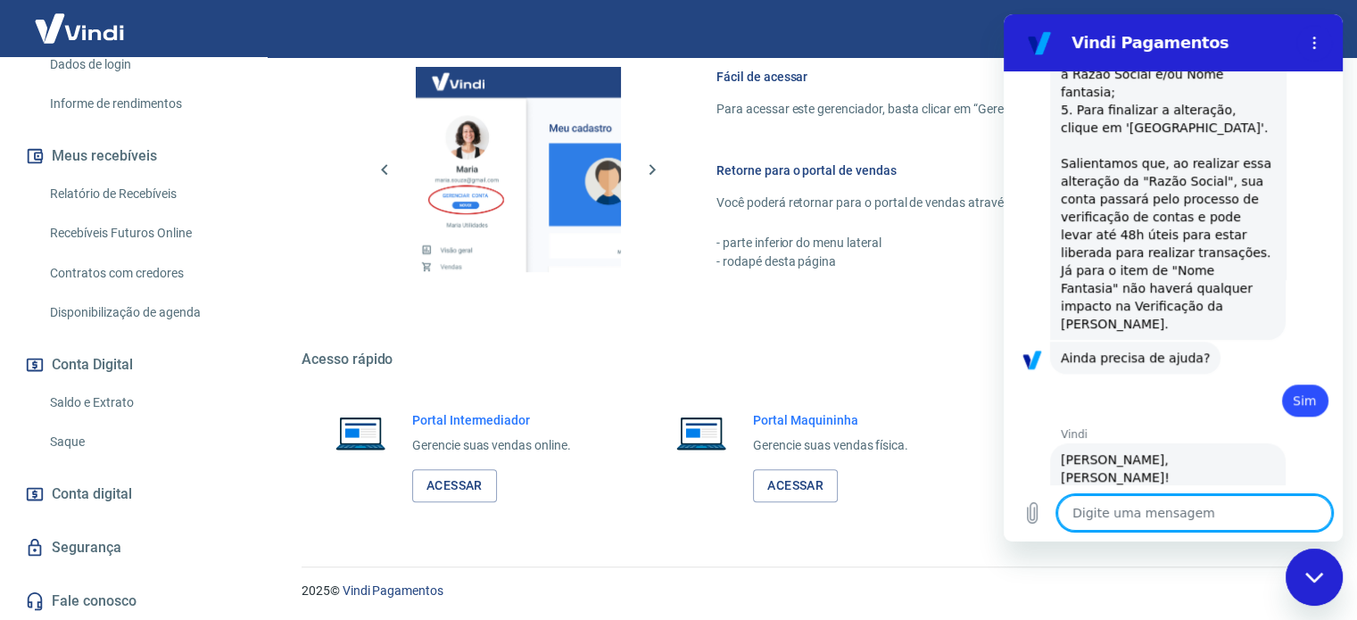
type textarea "x"
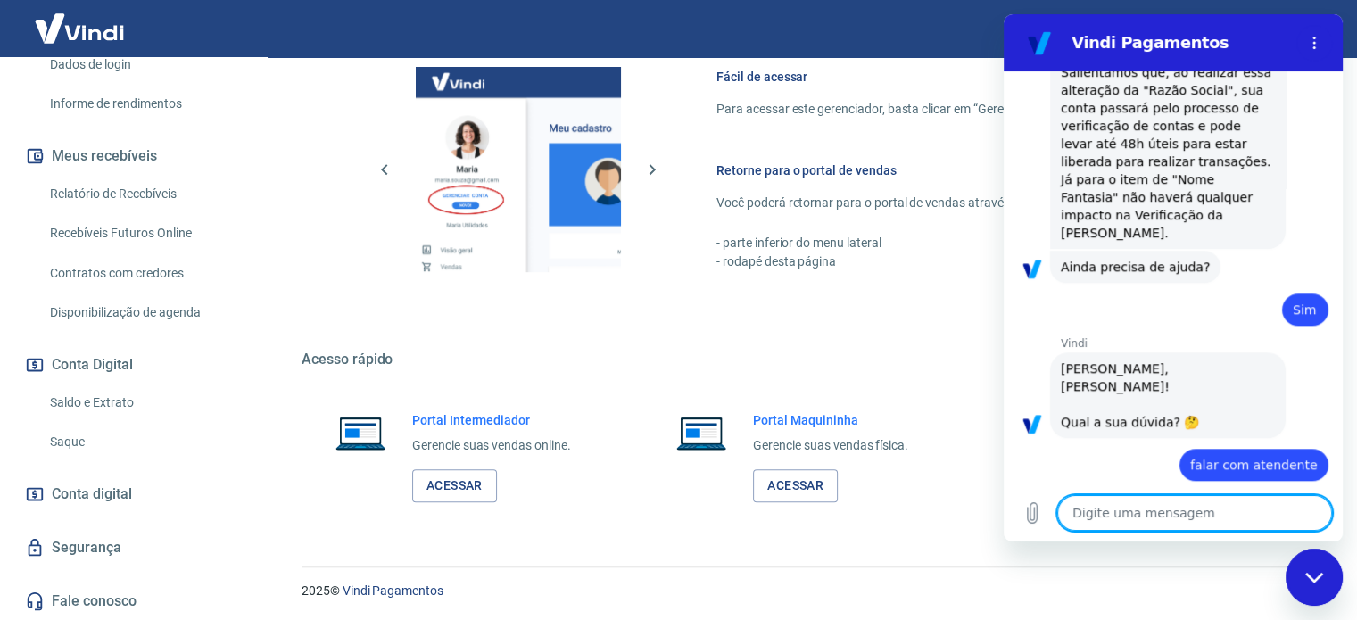
scroll to position [1618, 0]
